Goal: Transaction & Acquisition: Purchase product/service

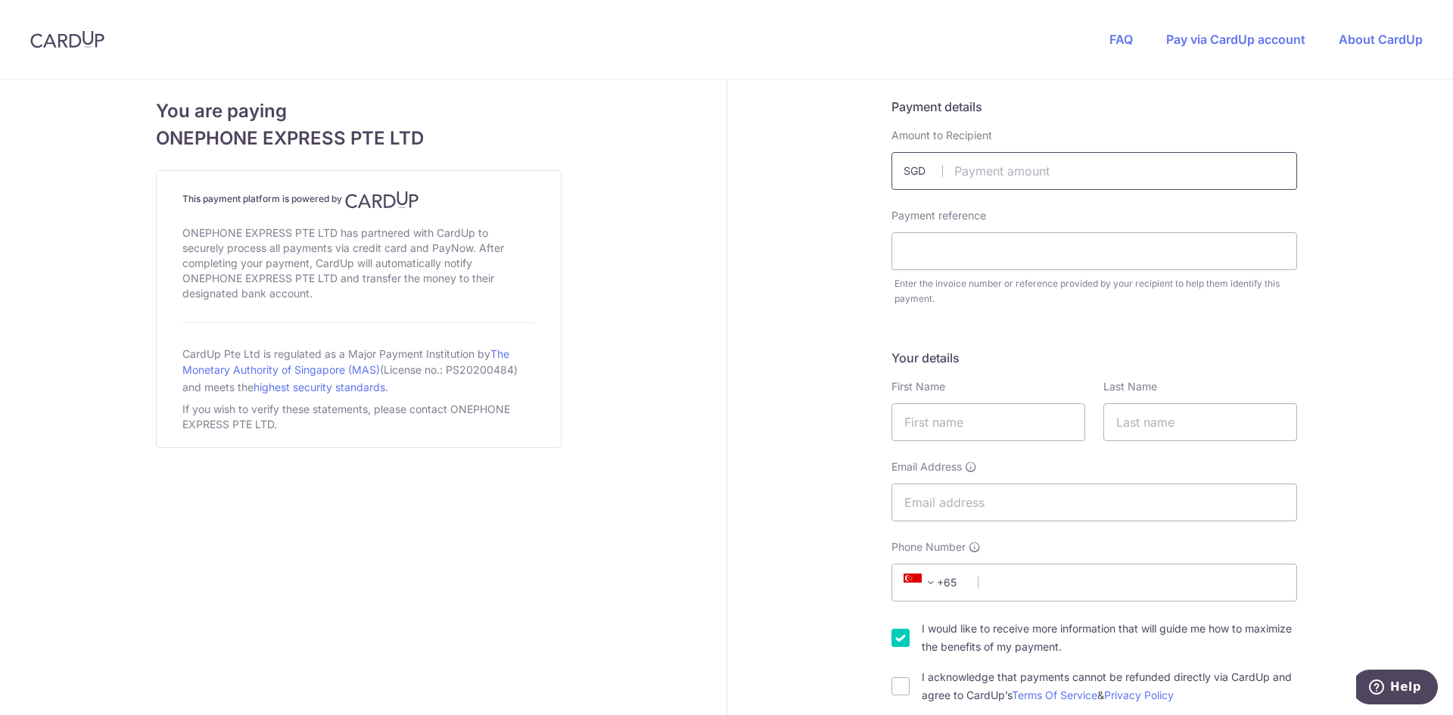
click at [962, 169] on input "text" at bounding box center [1094, 171] width 406 height 38
type input "1148.00"
click at [975, 256] on input "text" at bounding box center [1094, 251] width 406 height 38
click at [970, 250] on input "text" at bounding box center [1094, 251] width 406 height 38
paste input "#MWUD0JT9H"
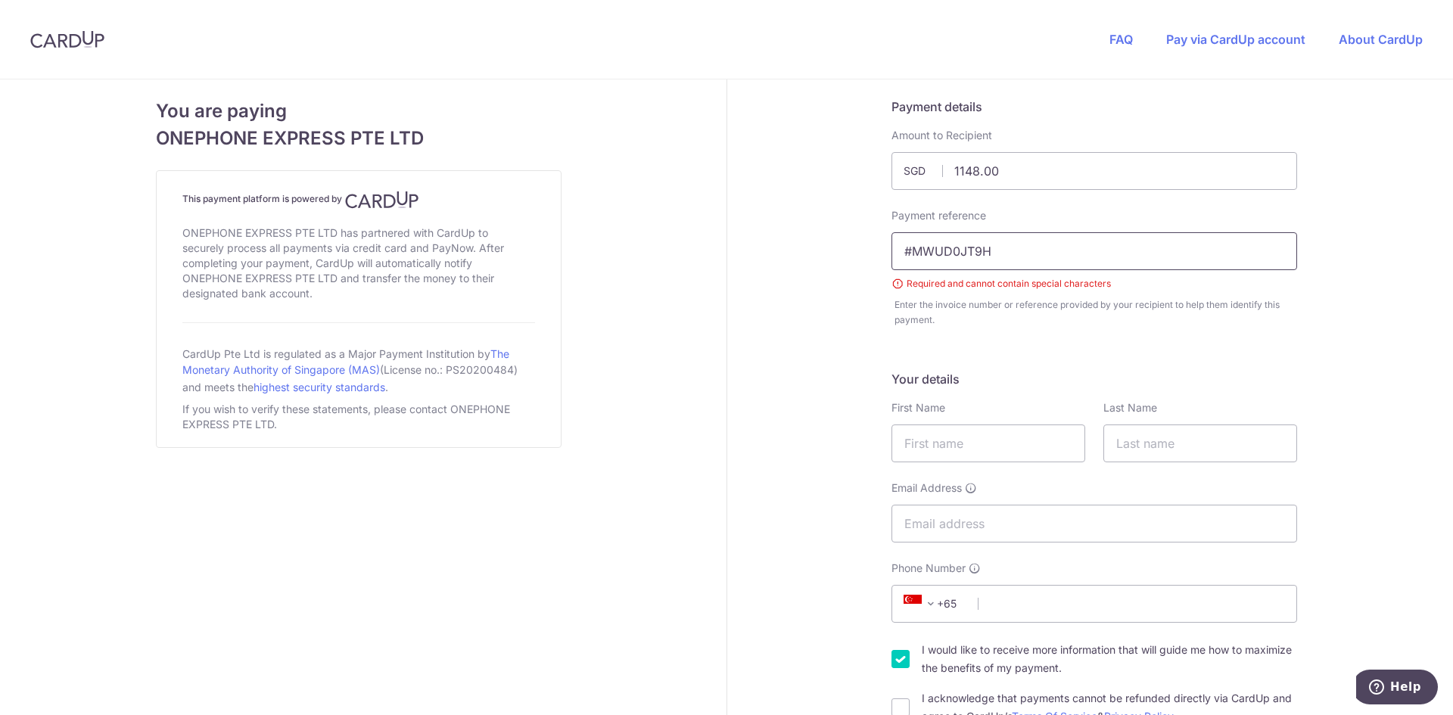
click at [907, 250] on input "#MWUD0JT9H" at bounding box center [1094, 251] width 406 height 38
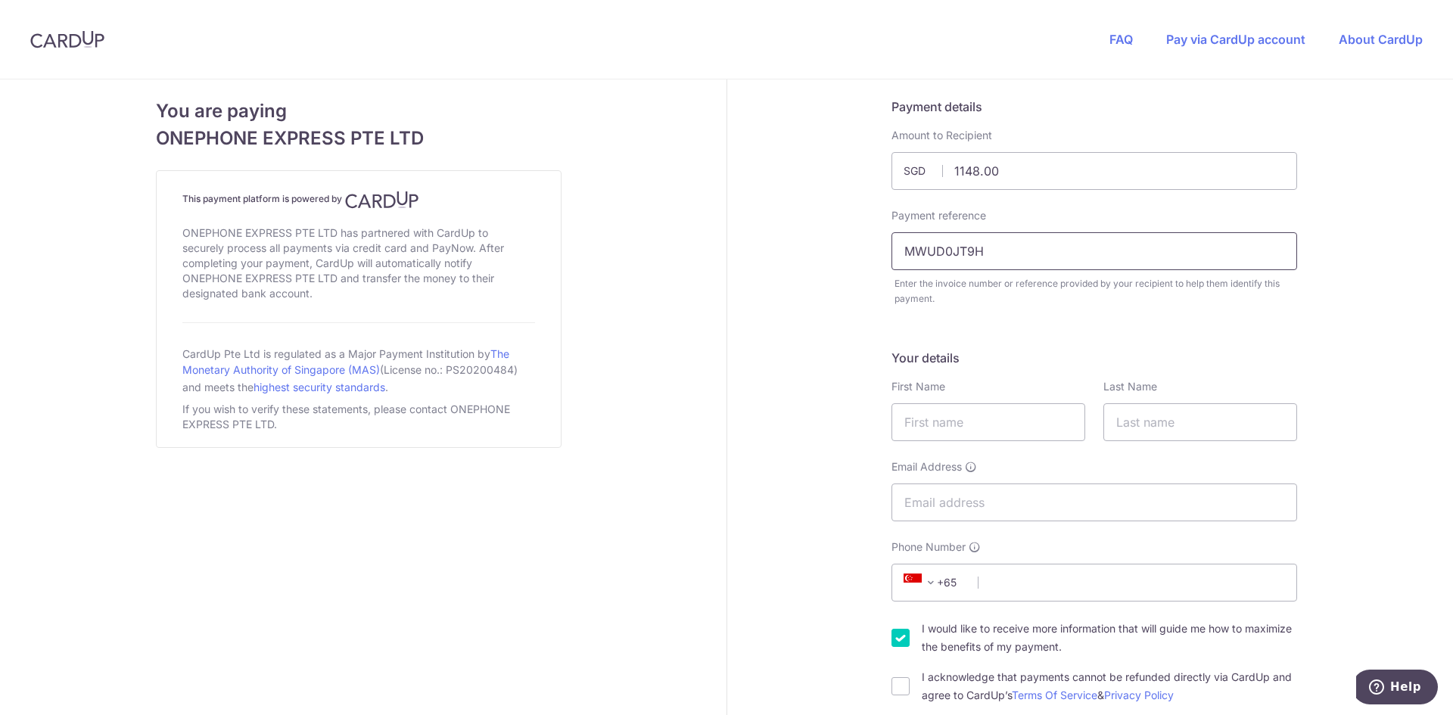
click at [1018, 252] on input "MWUD0JT9H" at bounding box center [1094, 251] width 406 height 38
click at [995, 254] on input "MWUD0JT9H" at bounding box center [1094, 251] width 406 height 38
type input "MWUD0JT9H 34975"
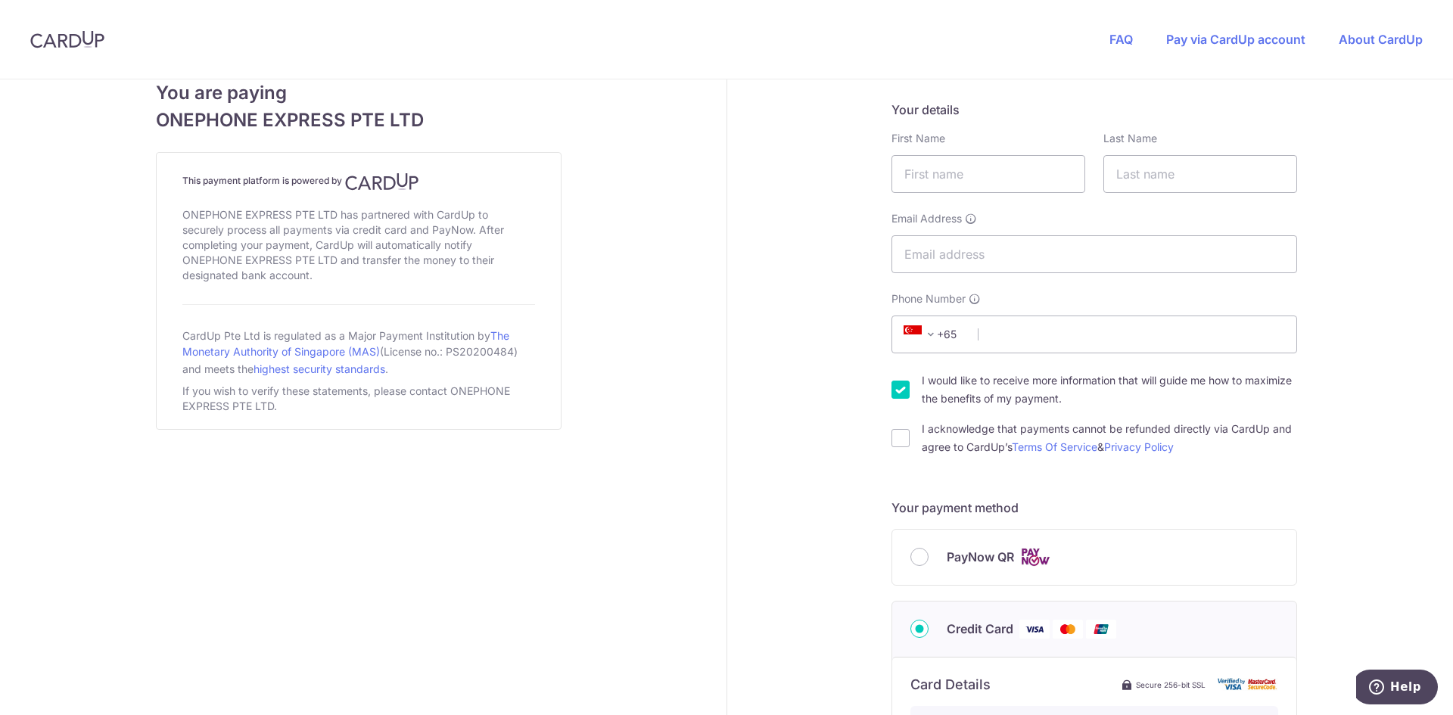
scroll to position [227, 0]
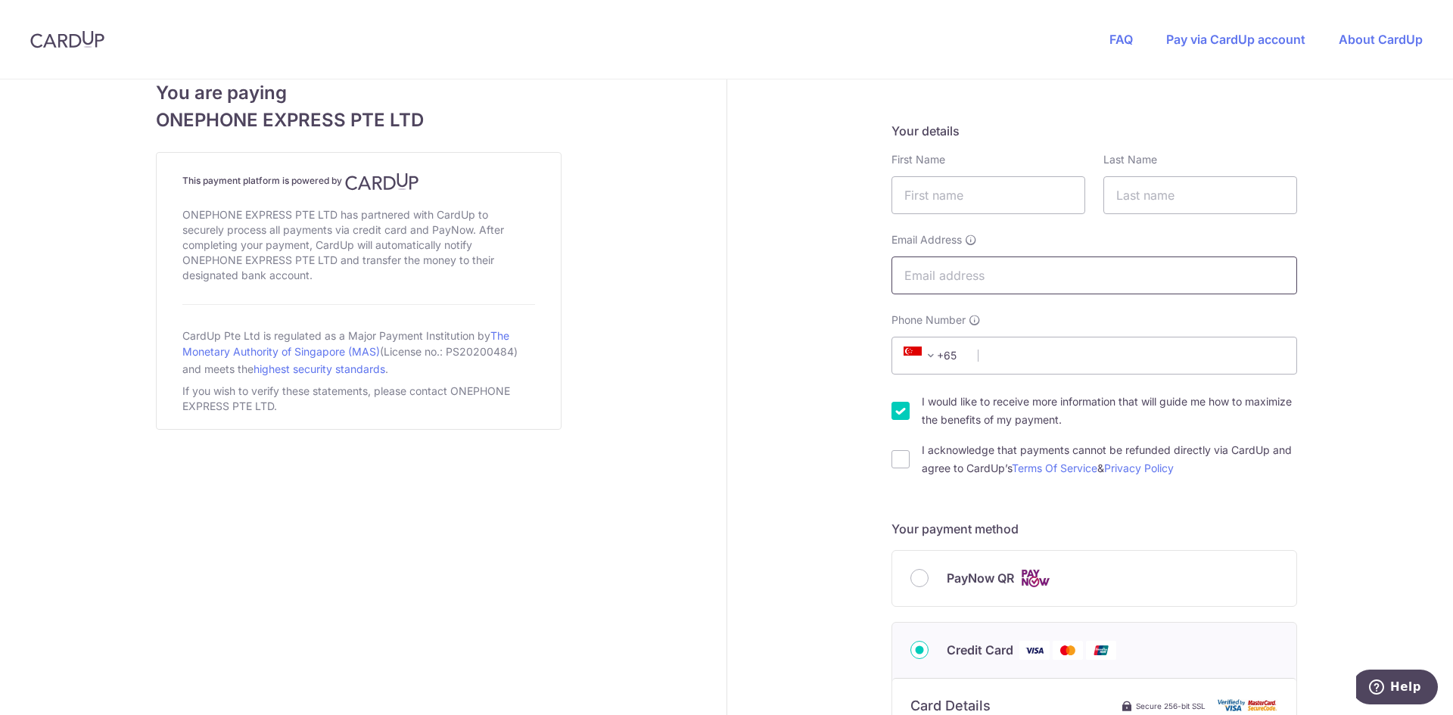
click at [969, 275] on input "Email Address" at bounding box center [1094, 275] width 406 height 38
click at [951, 198] on input "text" at bounding box center [988, 195] width 194 height 38
type input "[PERSON_NAME]"
click at [1149, 191] on input "text" at bounding box center [1200, 195] width 194 height 38
type input "Linn"
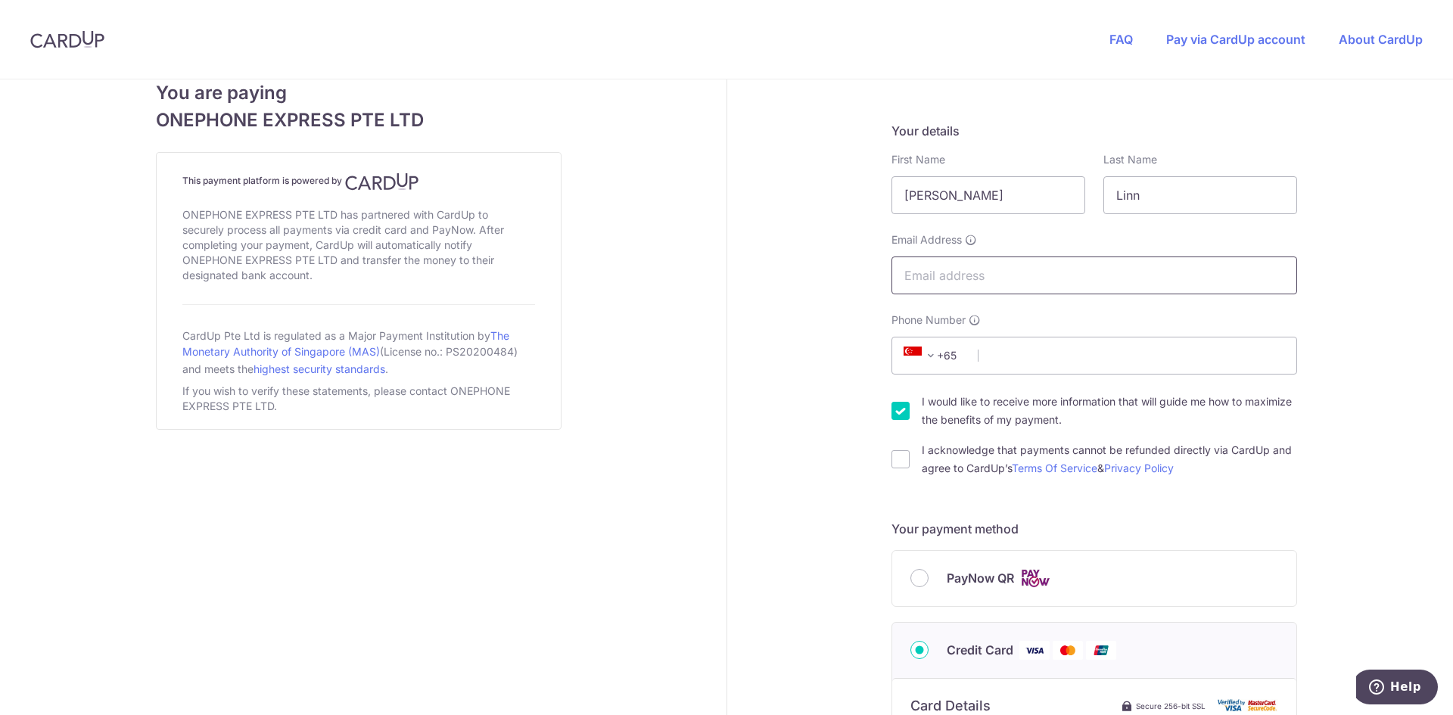
click at [987, 266] on input "Email Address" at bounding box center [1094, 275] width 406 height 38
type input "[EMAIL_ADDRESS][DOMAIN_NAME]"
click at [1028, 349] on input "Phone Number" at bounding box center [1094, 356] width 406 height 38
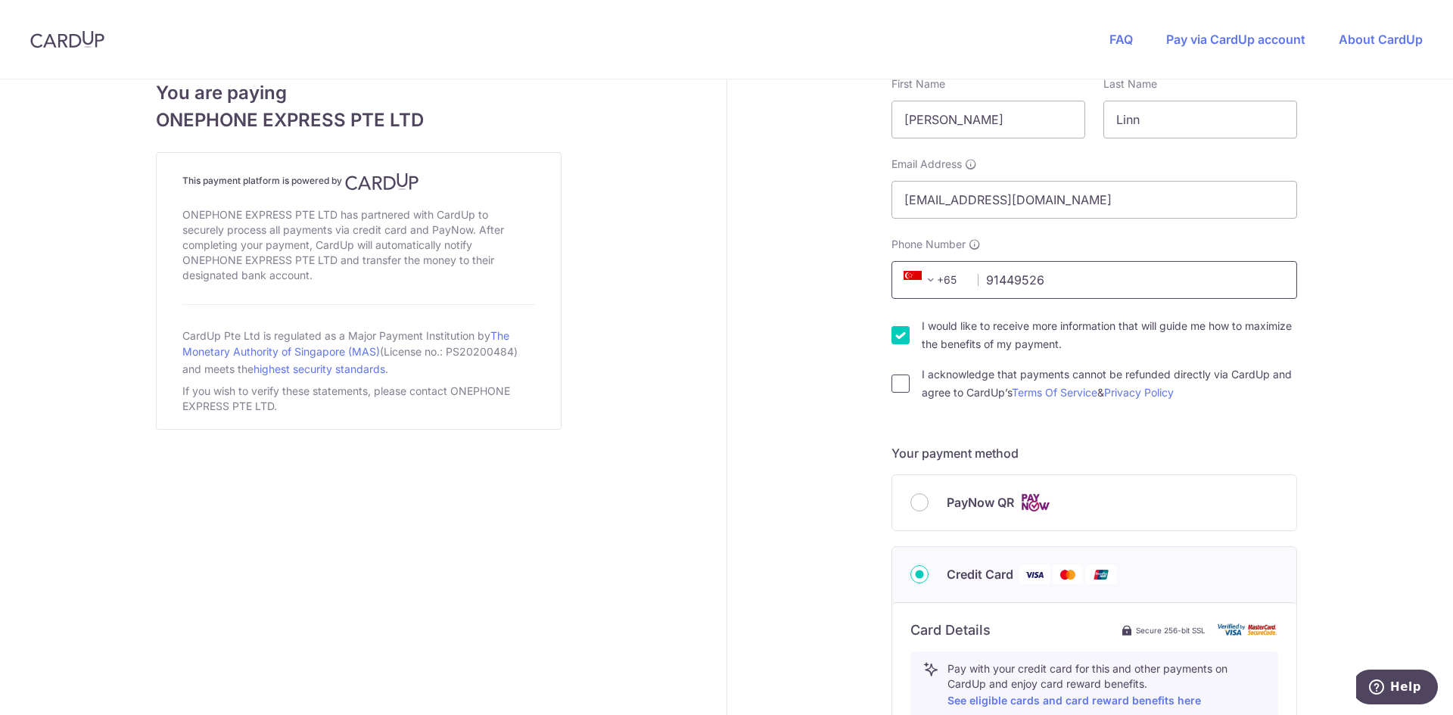
type input "91449526"
click at [897, 379] on input "I acknowledge that payments cannot be refunded directly via CardUp and agree to…" at bounding box center [900, 384] width 18 height 18
checkbox input "true"
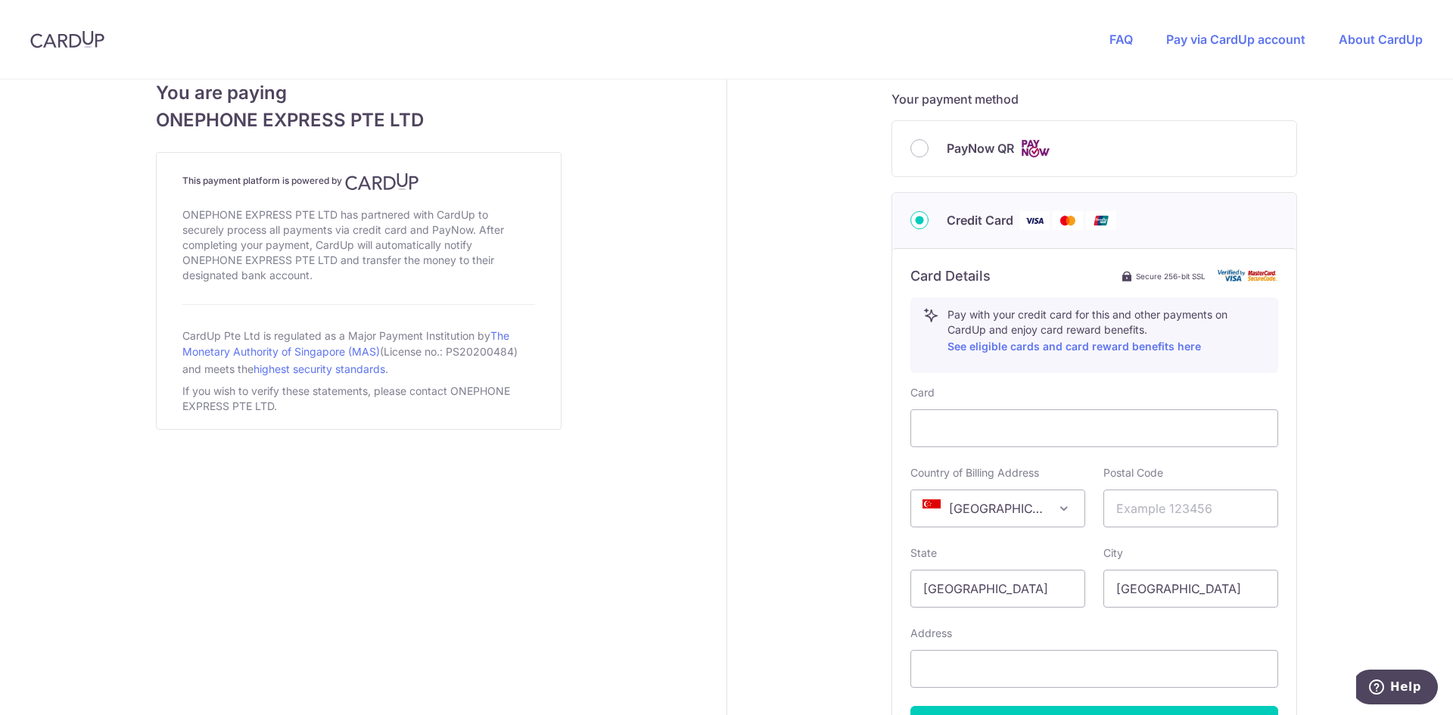
scroll to position [681, 0]
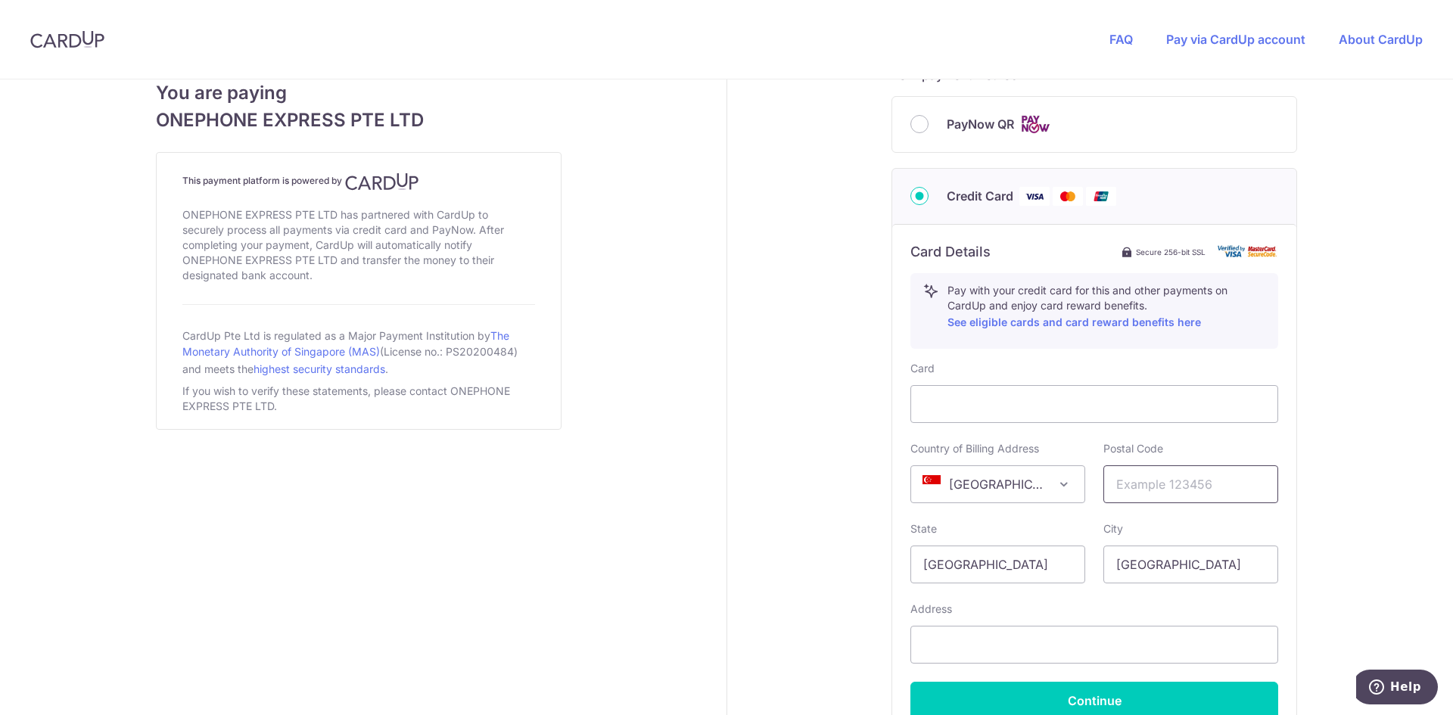
click at [1125, 491] on input "text" at bounding box center [1190, 484] width 175 height 38
type input "470769"
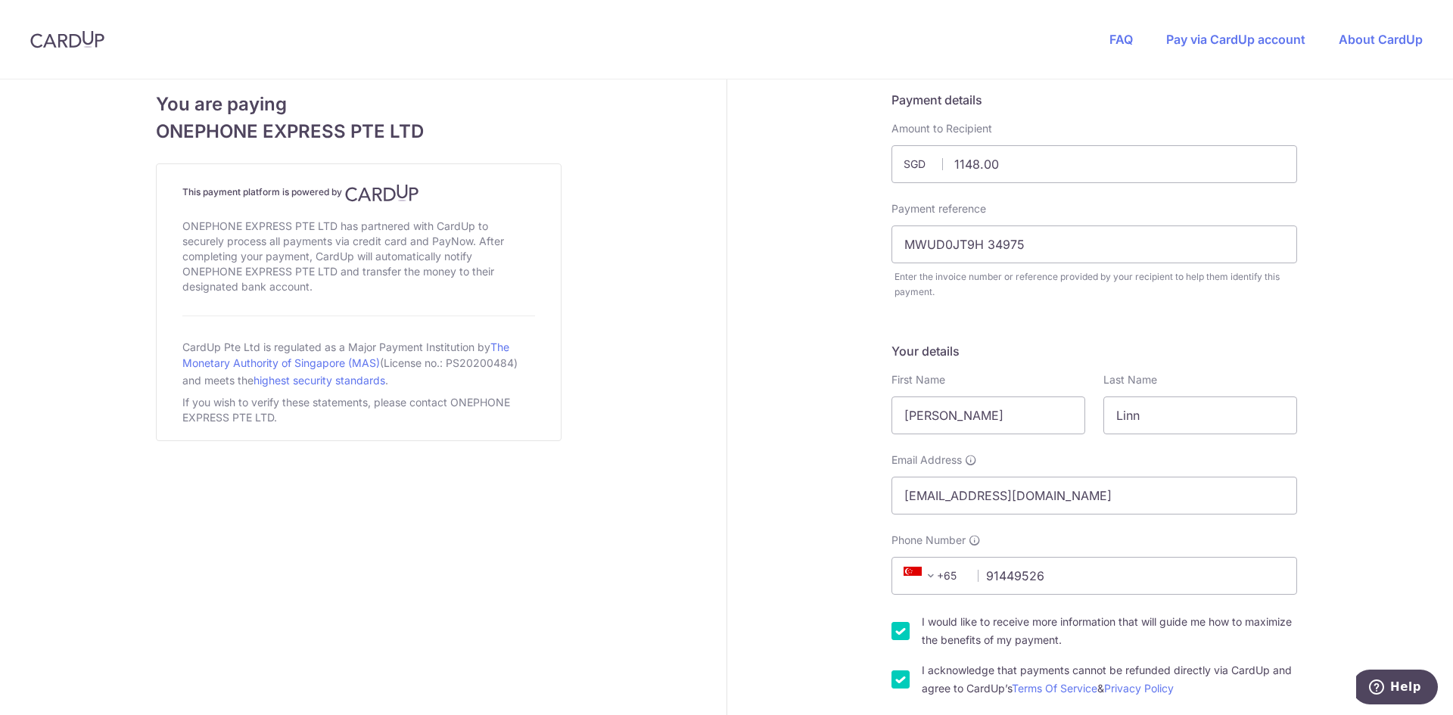
scroll to position [0, 0]
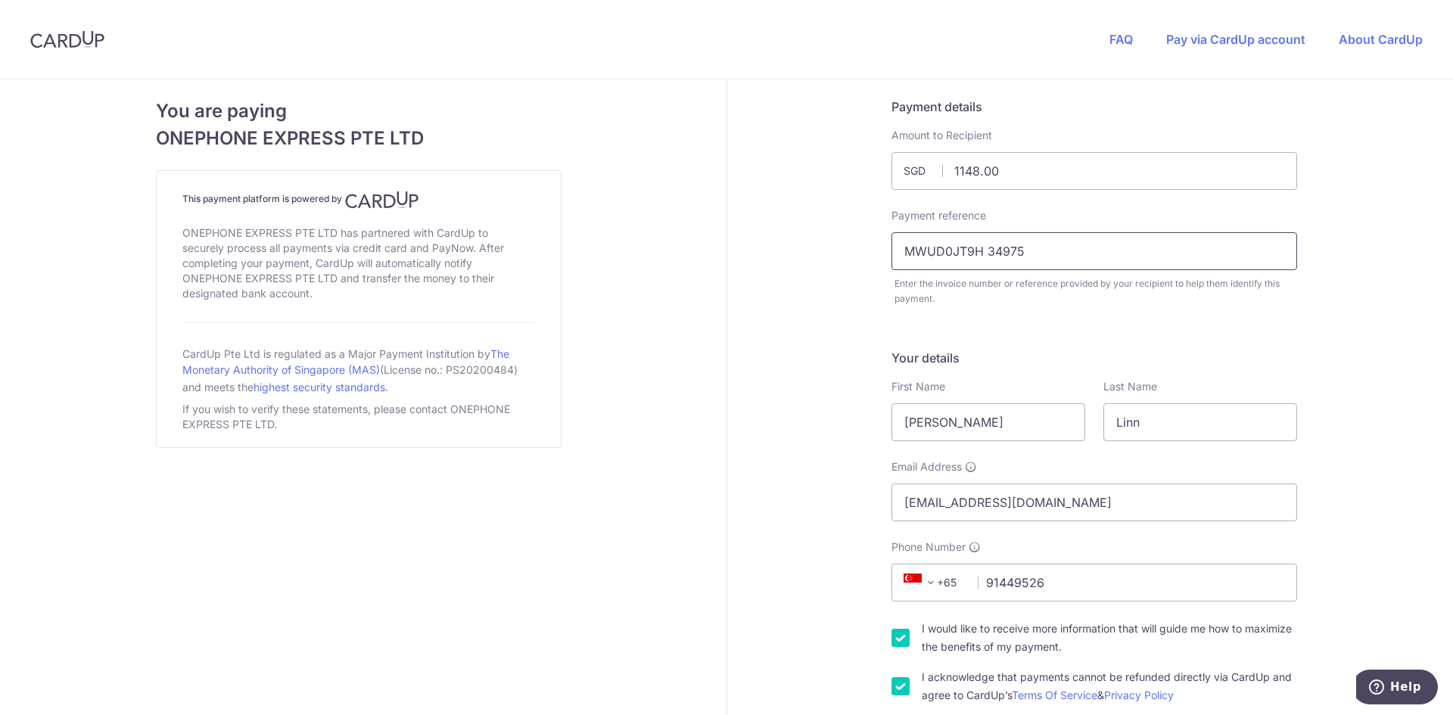
drag, startPoint x: 983, startPoint y: 252, endPoint x: 853, endPoint y: 247, distance: 130.2
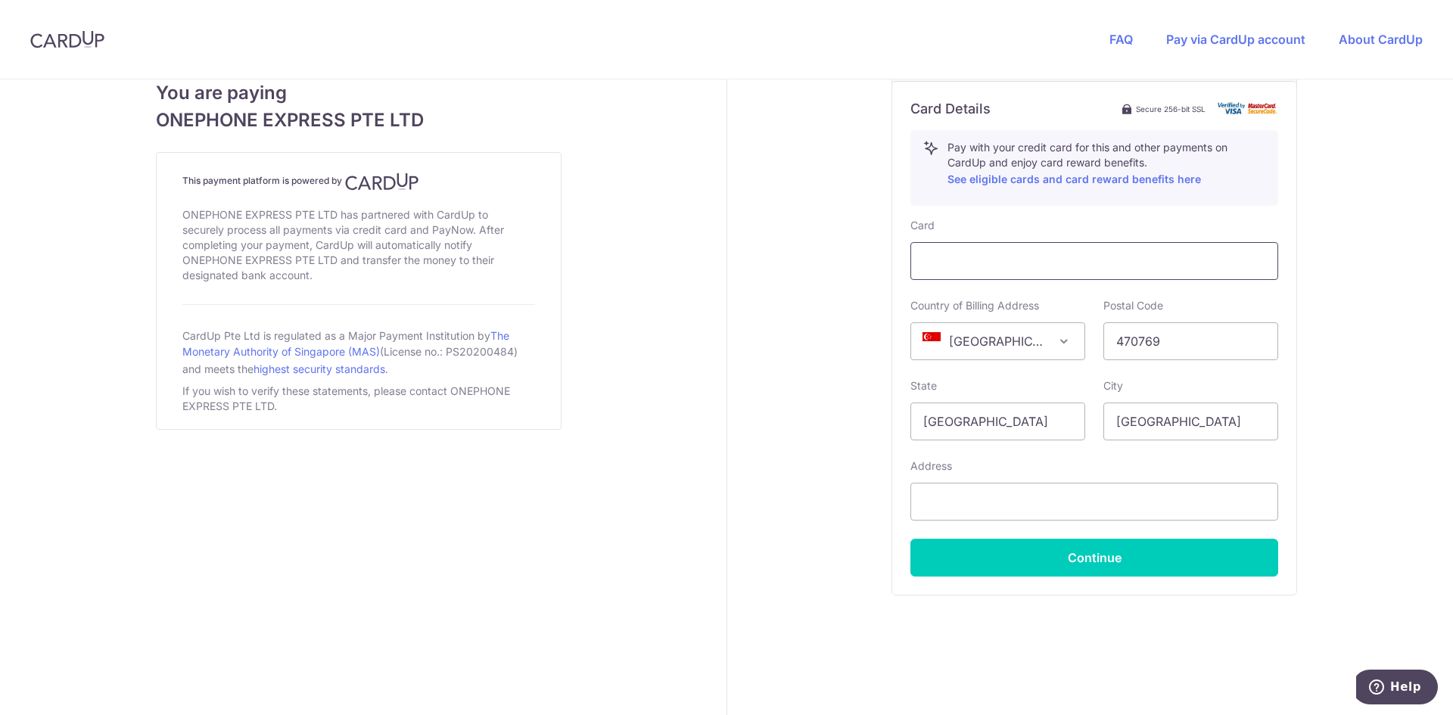
scroll to position [833, 0]
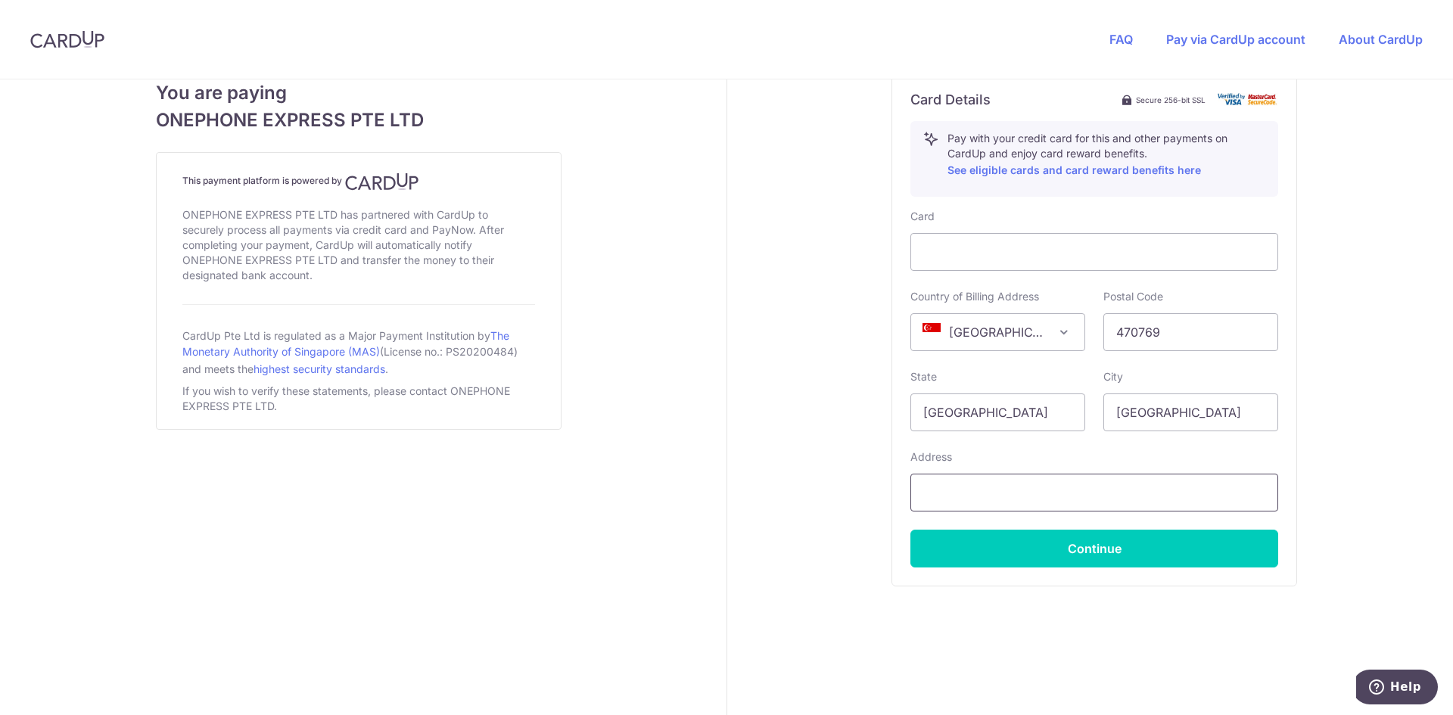
type input "34975"
click at [983, 477] on input "text" at bounding box center [1094, 493] width 368 height 38
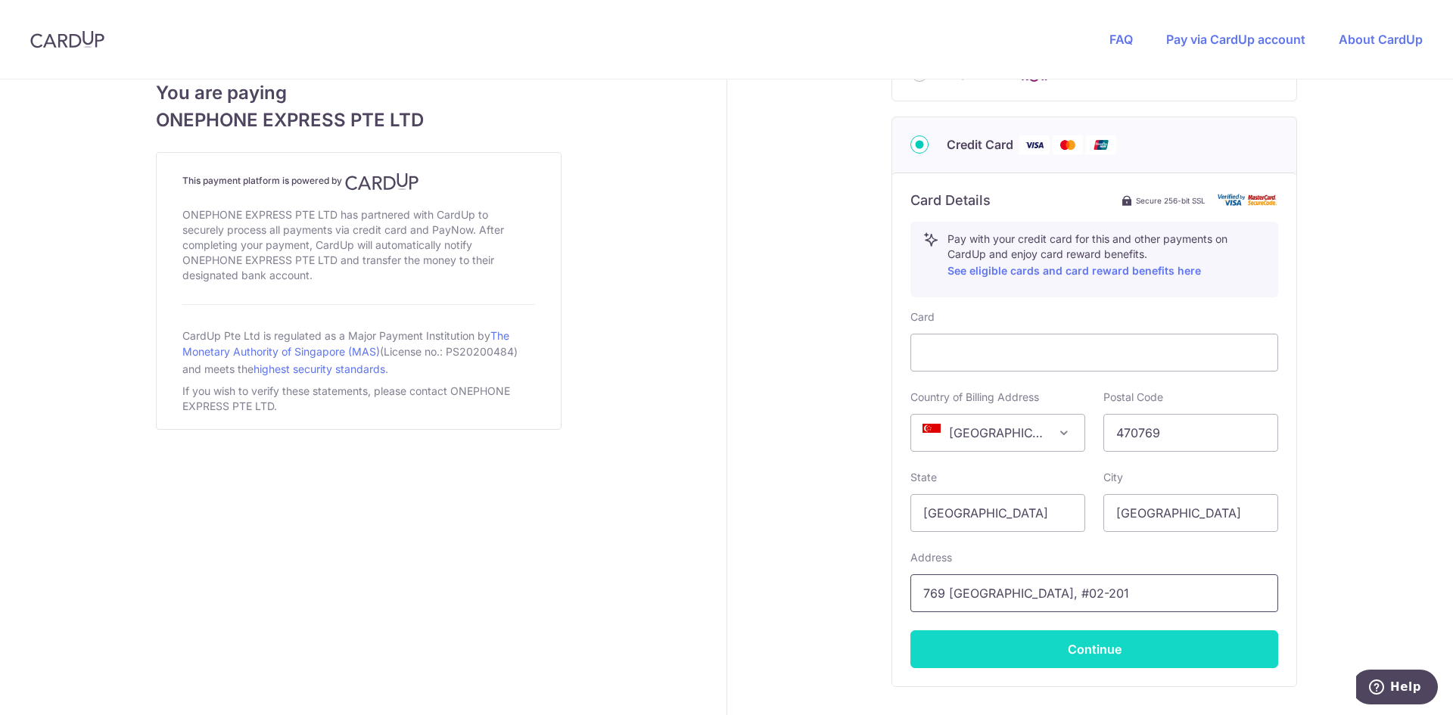
scroll to position [757, 0]
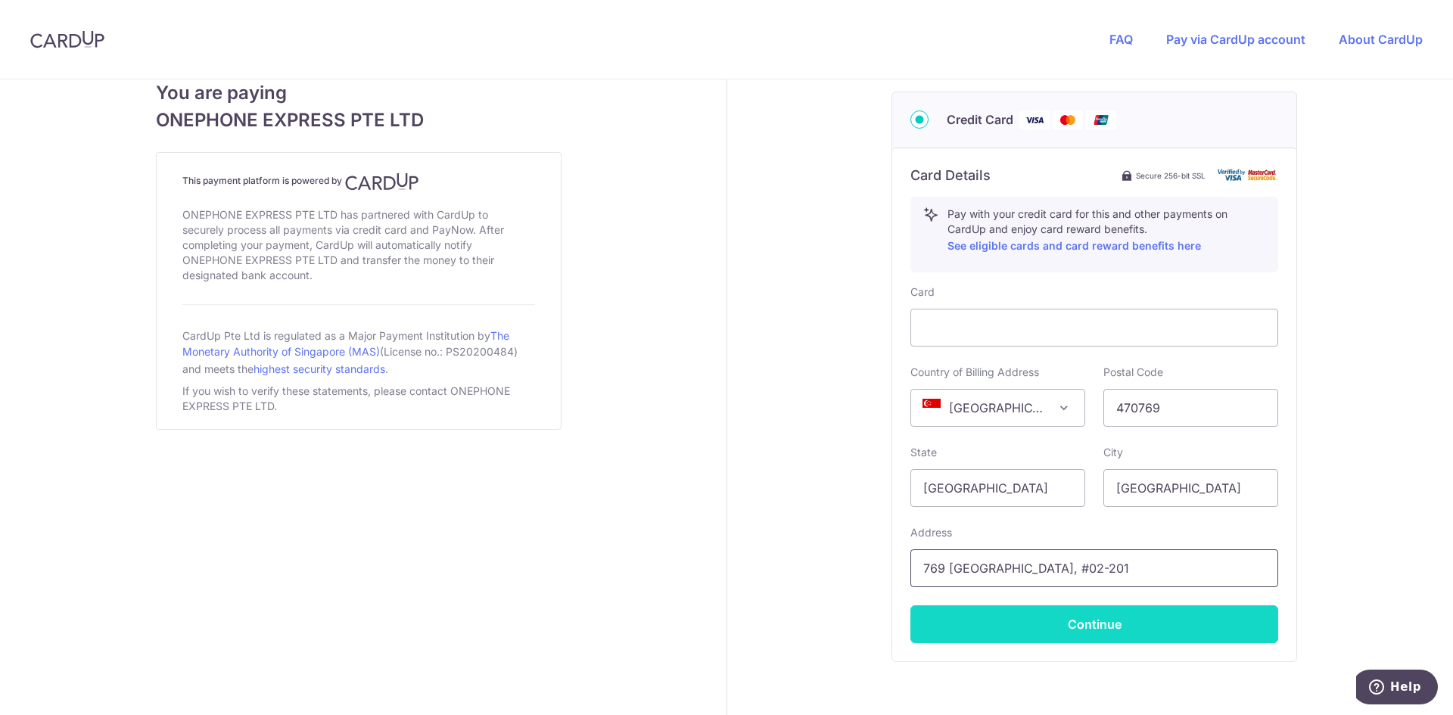
type input "769 [GEOGRAPHIC_DATA], #02-201"
click at [1115, 624] on button "Continue" at bounding box center [1094, 624] width 368 height 38
type input "**** 8960"
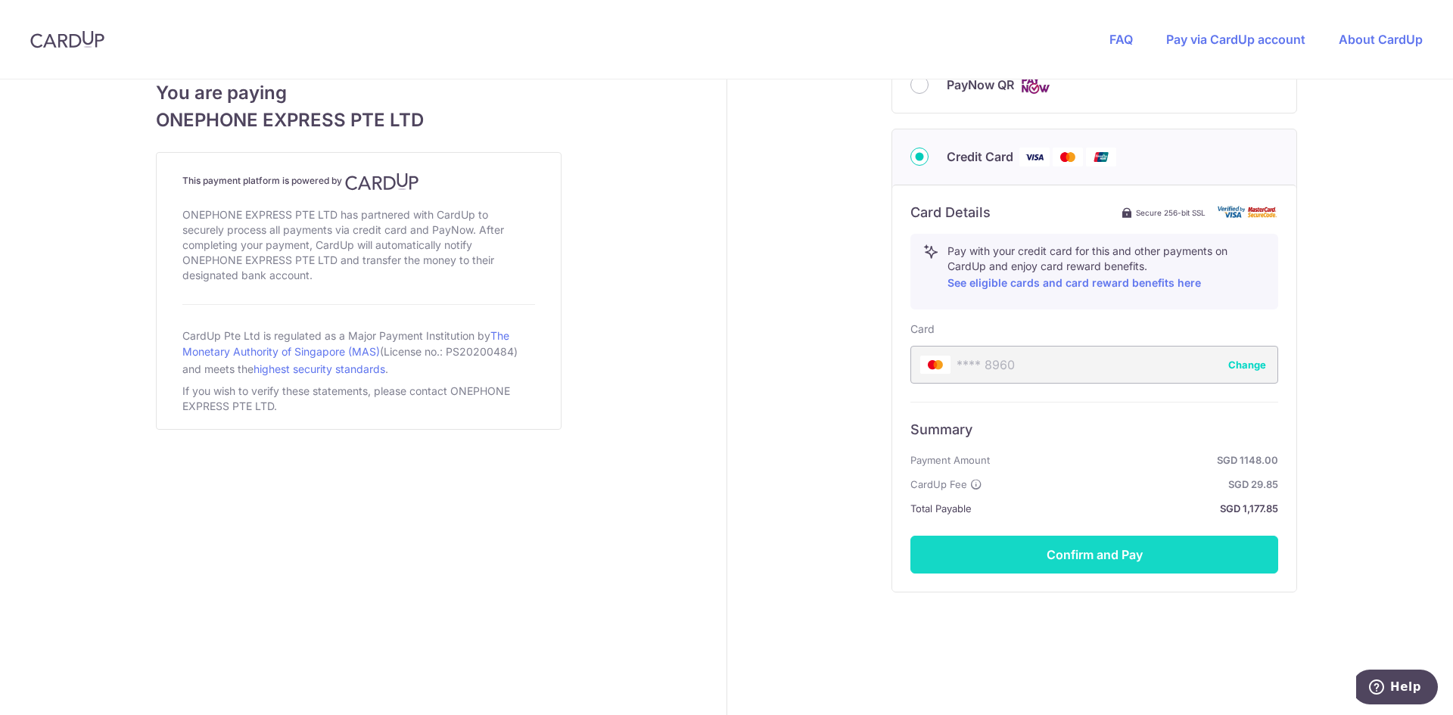
scroll to position [726, 0]
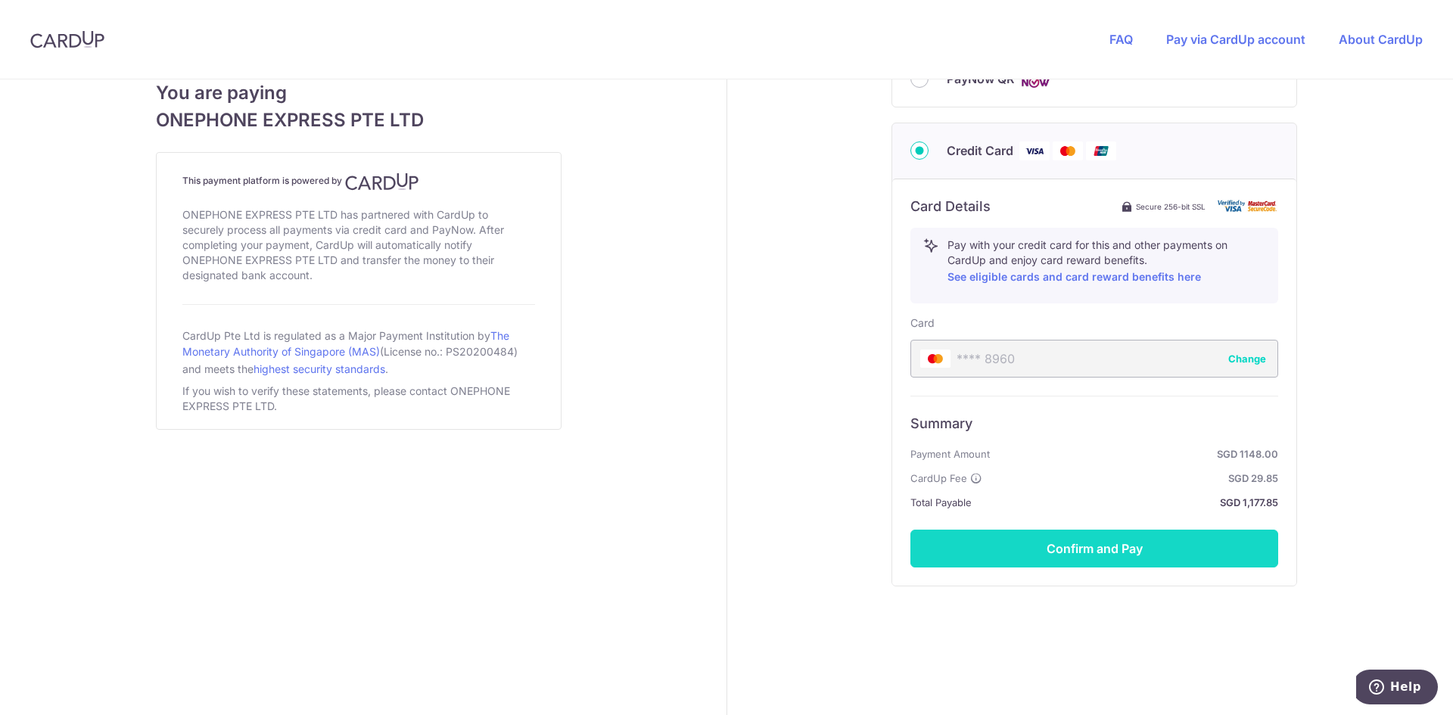
click at [1116, 548] on button "Confirm and Pay" at bounding box center [1094, 549] width 368 height 38
